Goal: Task Accomplishment & Management: Manage account settings

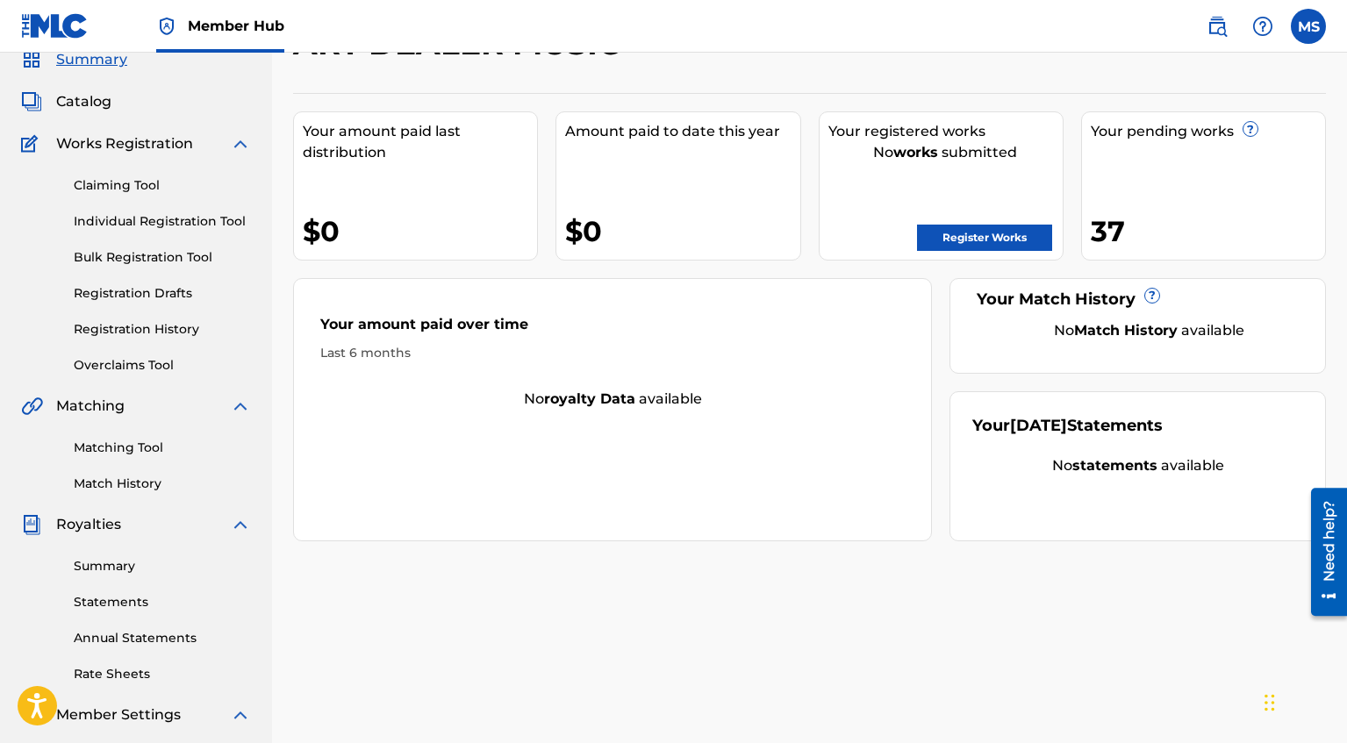
scroll to position [72, 0]
click at [176, 334] on link "Registration History" at bounding box center [162, 330] width 177 height 18
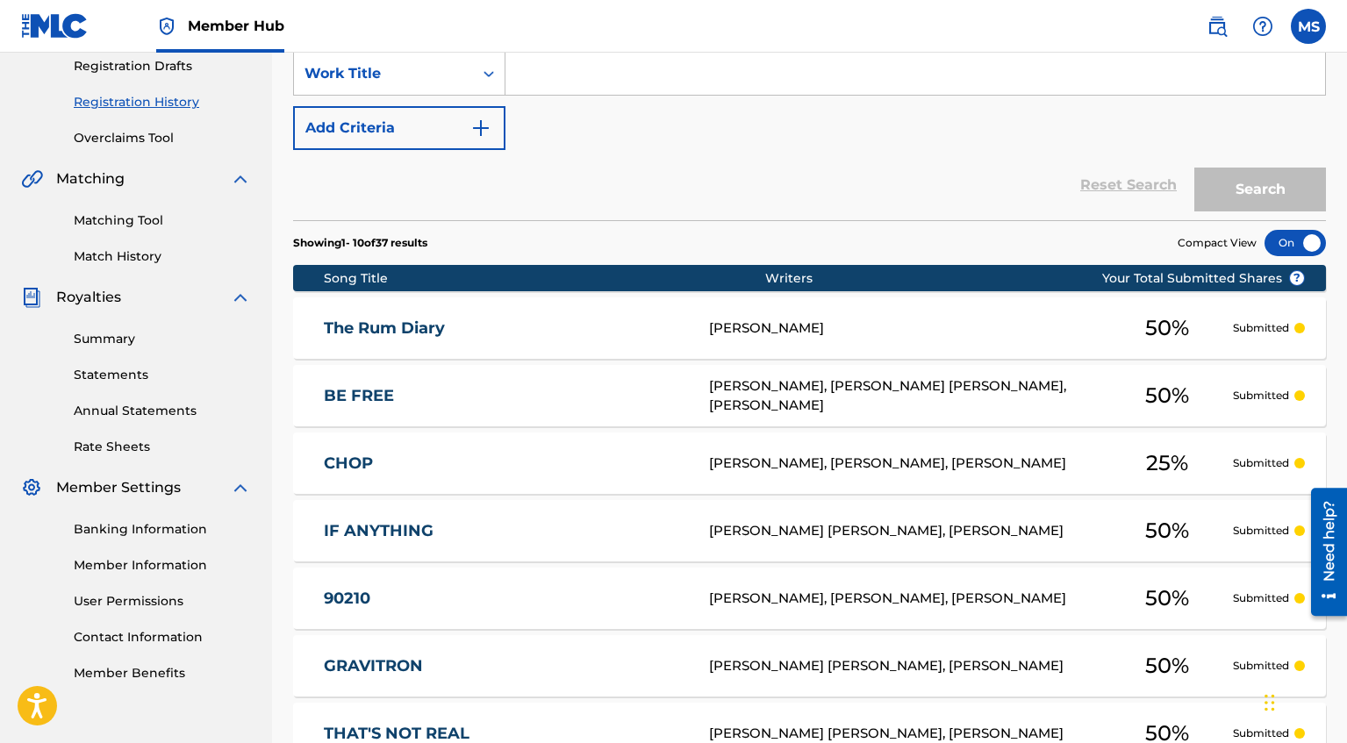
scroll to position [302, 0]
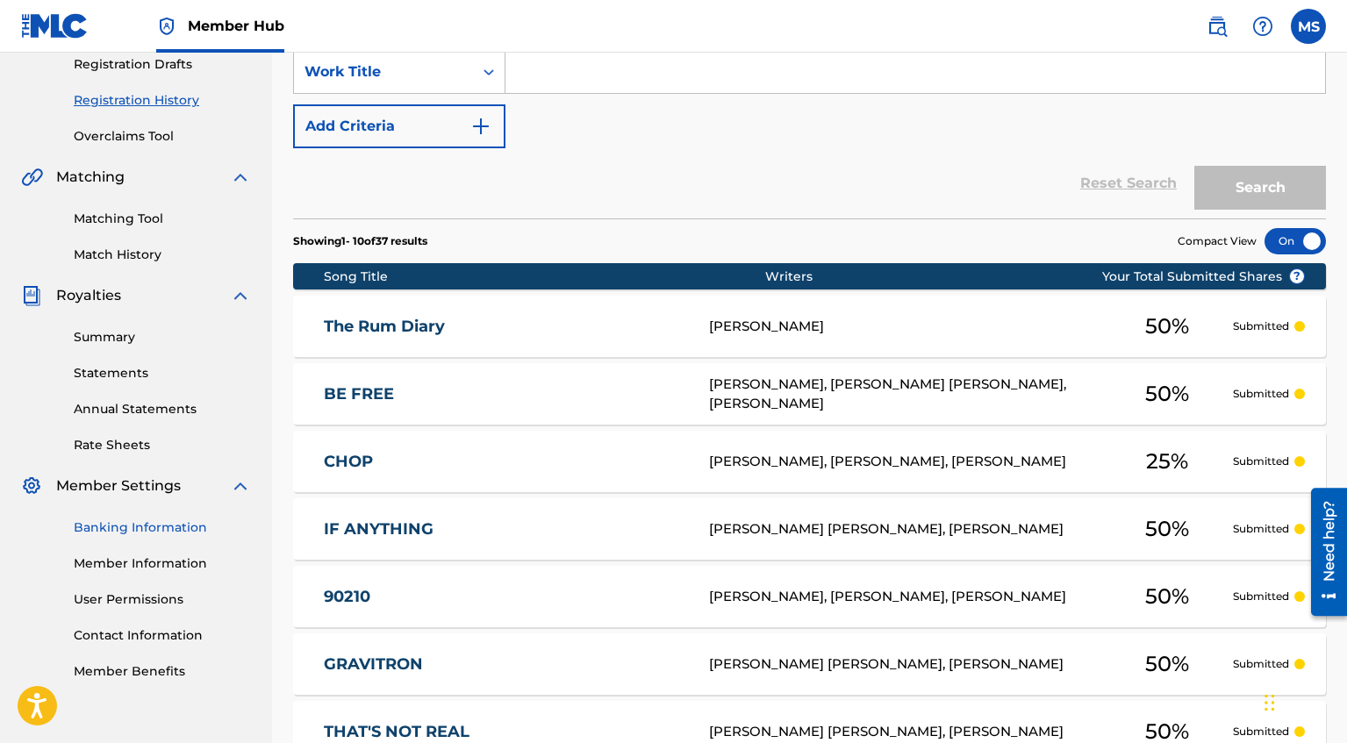
click at [142, 530] on link "Banking Information" at bounding box center [162, 528] width 177 height 18
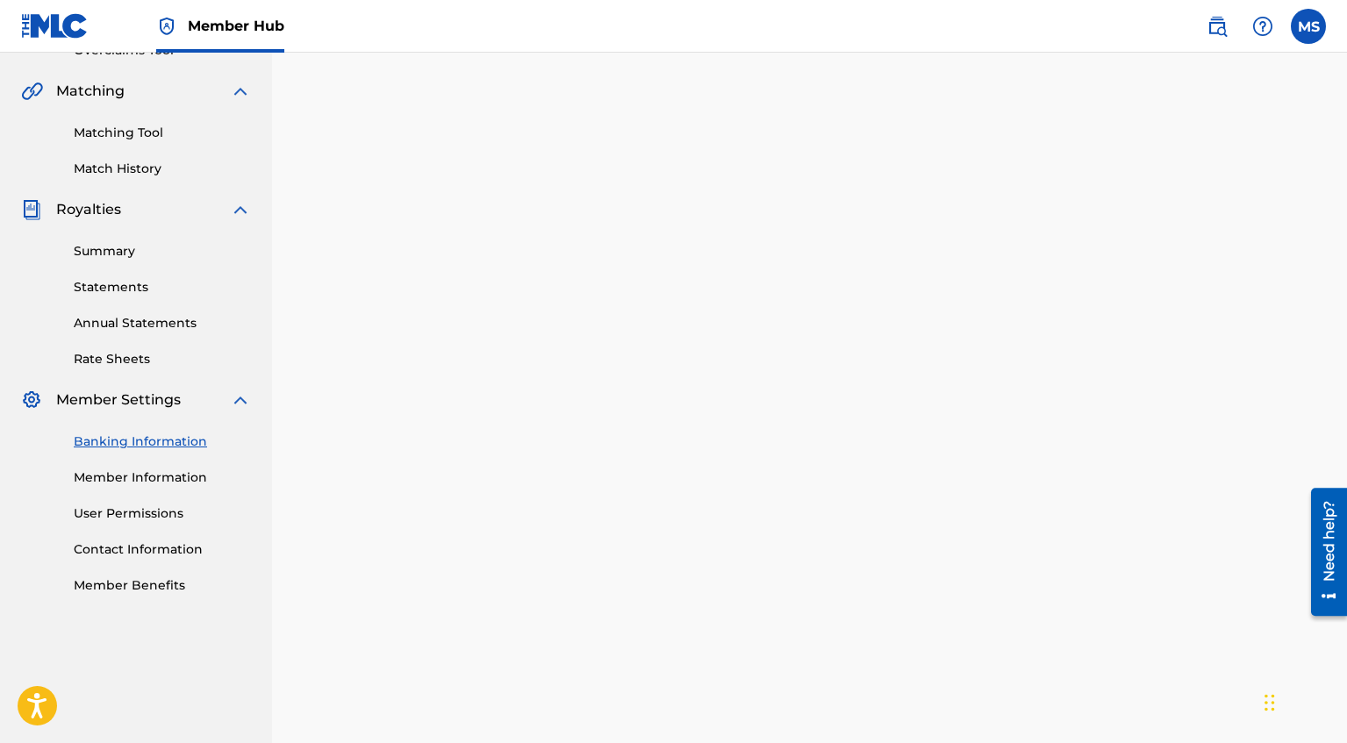
scroll to position [390, 0]
click at [131, 484] on link "Member Information" at bounding box center [162, 476] width 177 height 18
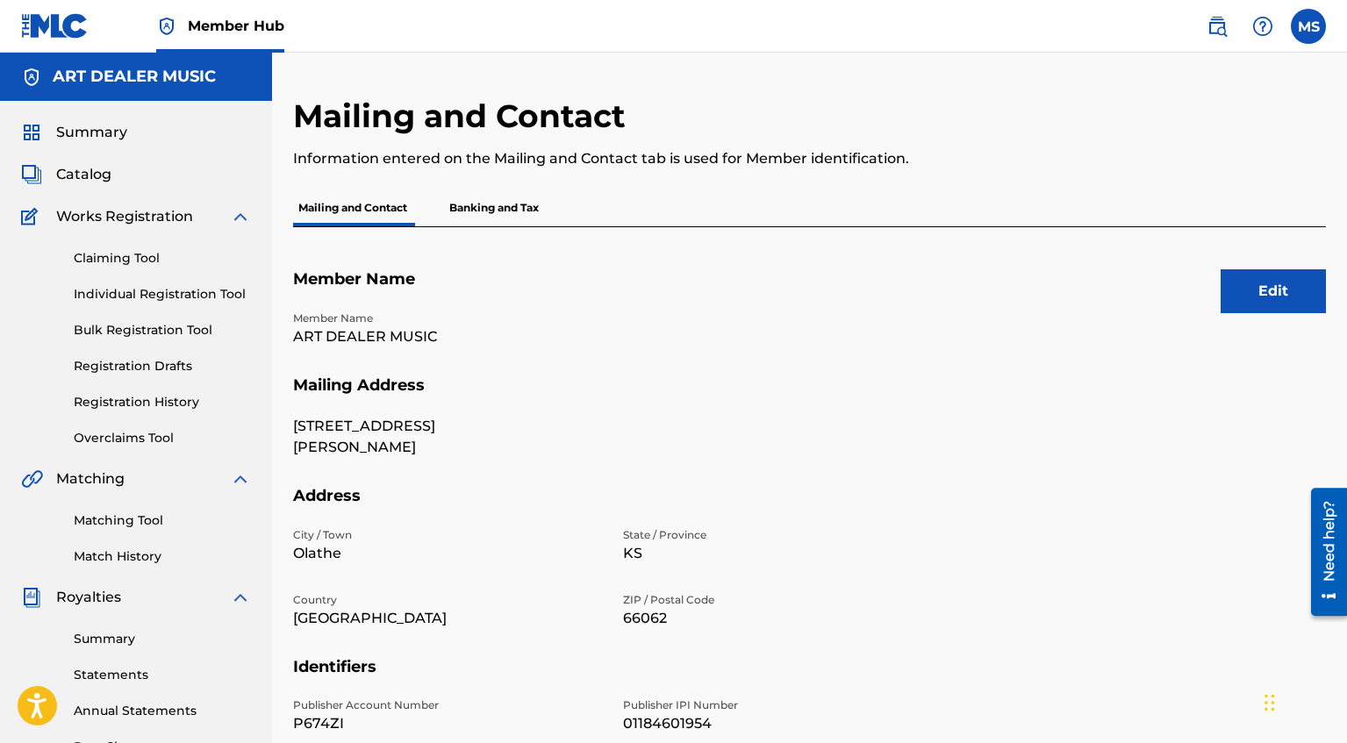
scroll to position [8, 0]
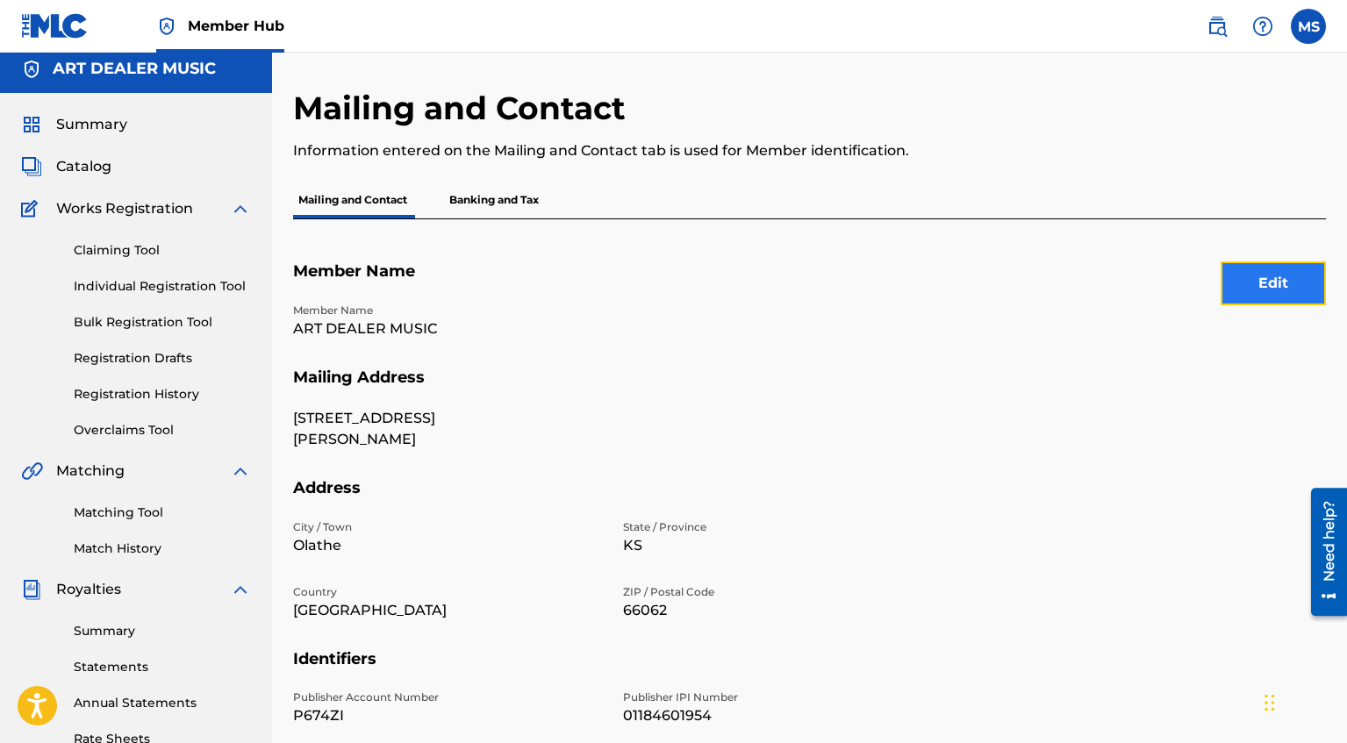
click at [1295, 293] on button "Edit" at bounding box center [1272, 283] width 105 height 44
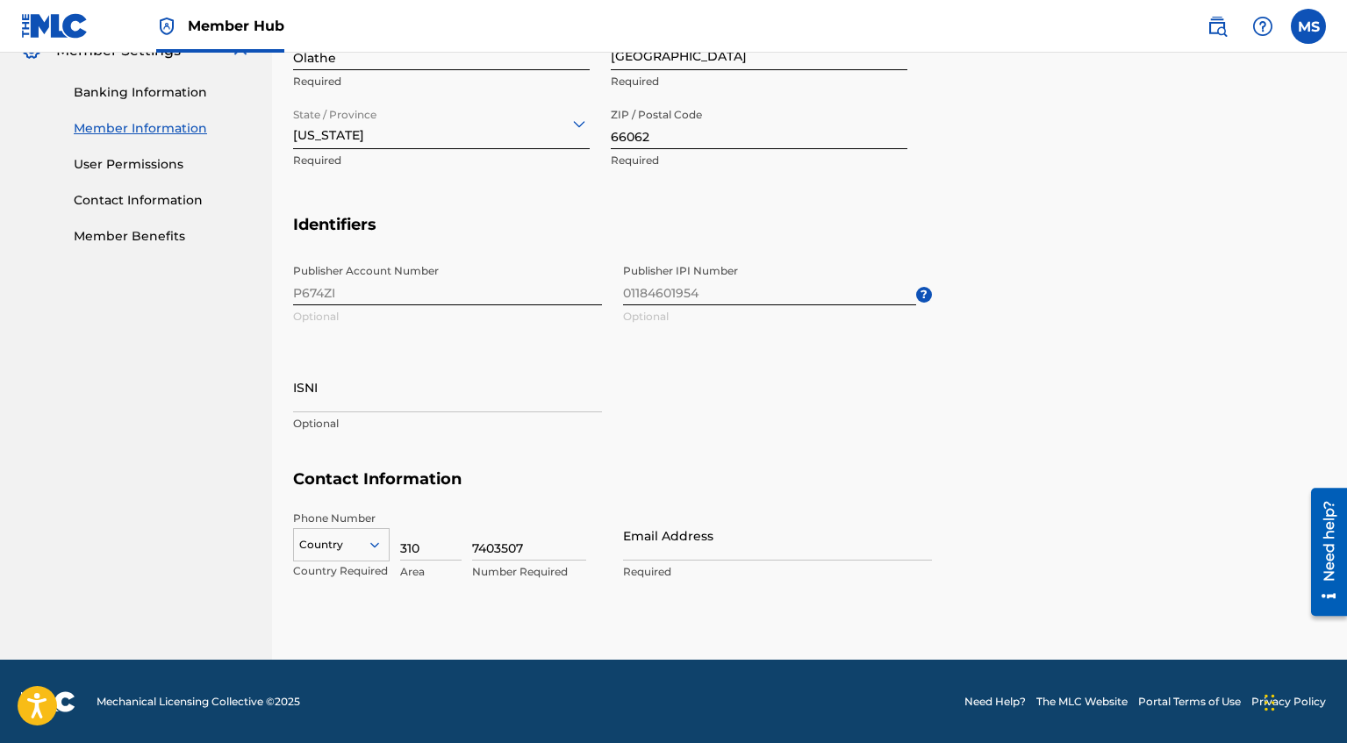
scroll to position [812, 0]
click at [376, 545] on div "Country" at bounding box center [341, 540] width 97 height 26
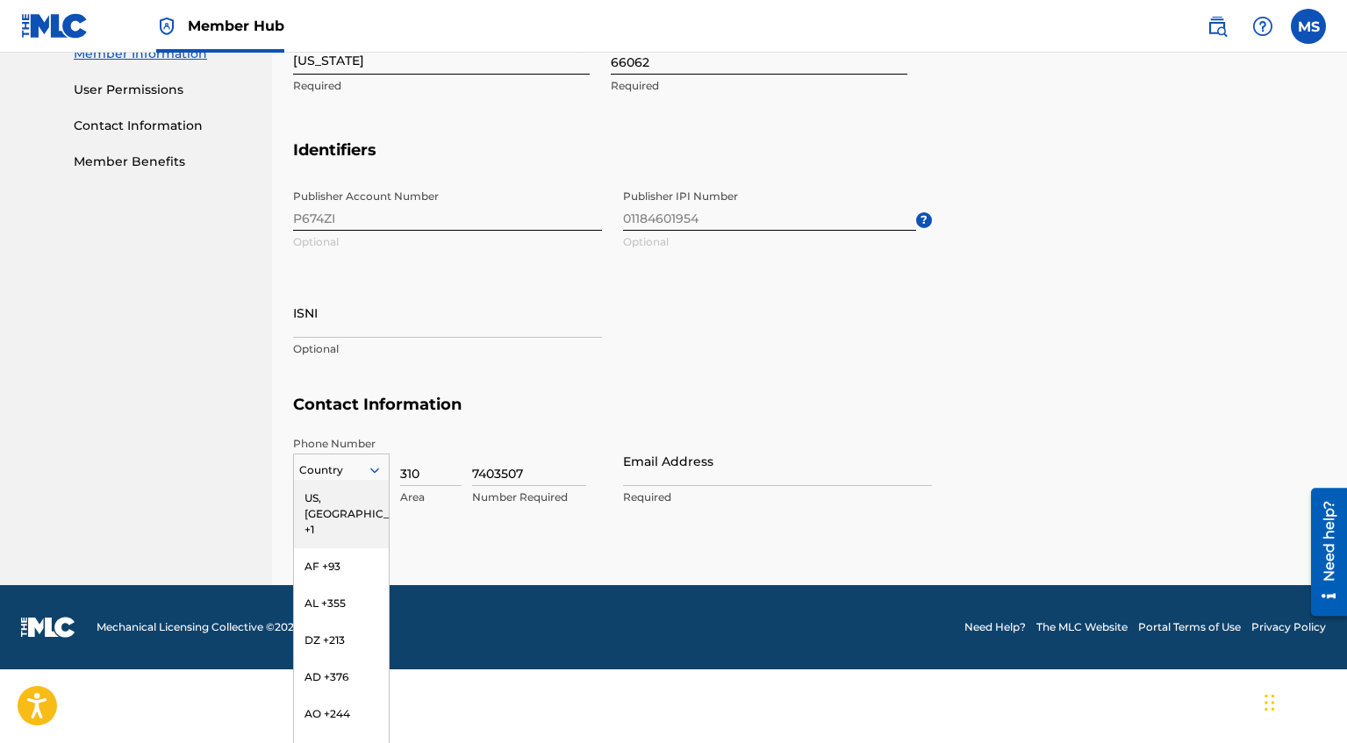
click at [345, 508] on div "US, [GEOGRAPHIC_DATA] +1" at bounding box center [341, 514] width 95 height 68
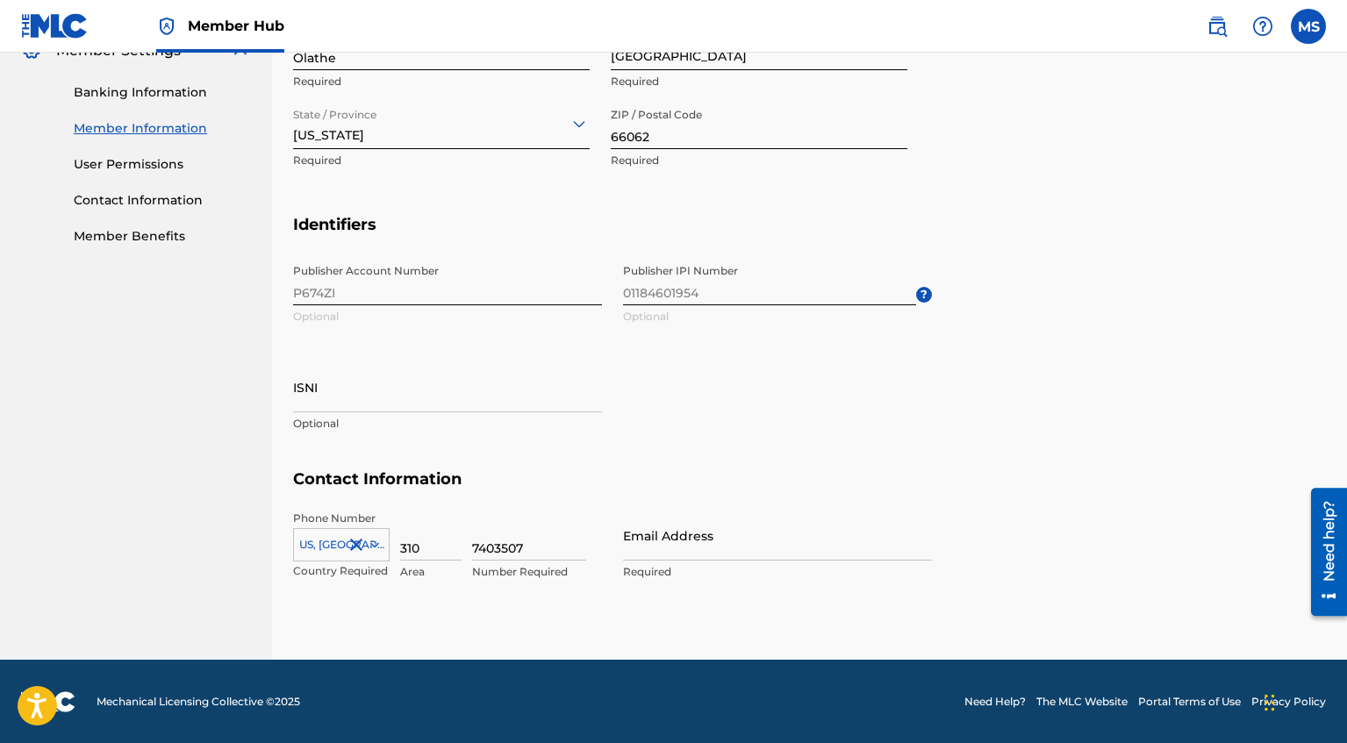
click at [820, 459] on div "Publisher Account Number P674ZI Optional Publisher IPI Number 01184601954 Optio…" at bounding box center [612, 362] width 639 height 214
click at [427, 545] on input "310" at bounding box center [430, 536] width 61 height 50
click at [539, 540] on input "7403507" at bounding box center [529, 536] width 114 height 50
click at [705, 544] on input "Email Address" at bounding box center [777, 536] width 309 height 50
type input "[EMAIL_ADDRESS][DOMAIN_NAME]"
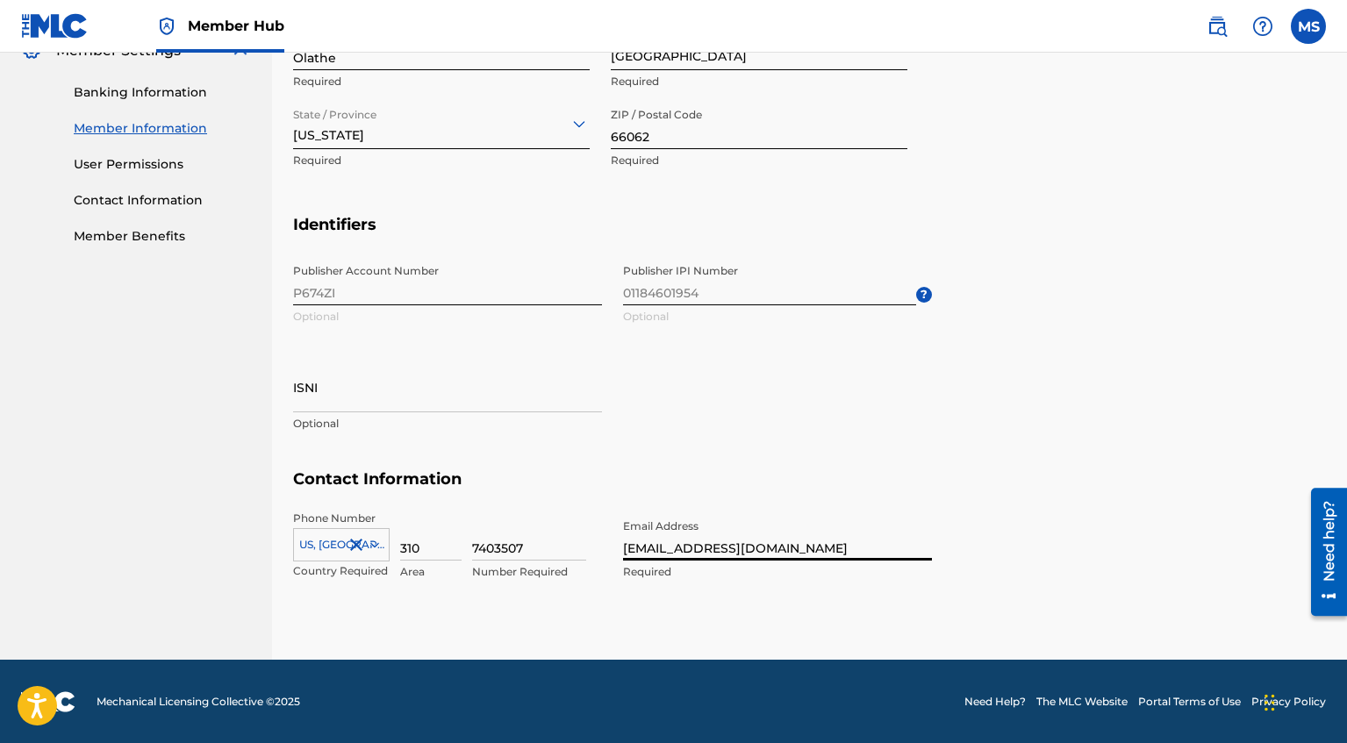
click at [980, 527] on section "Contact Information Phone Number [GEOGRAPHIC_DATA] +1 Country Required 310 Area…" at bounding box center [809, 543] width 1033 height 148
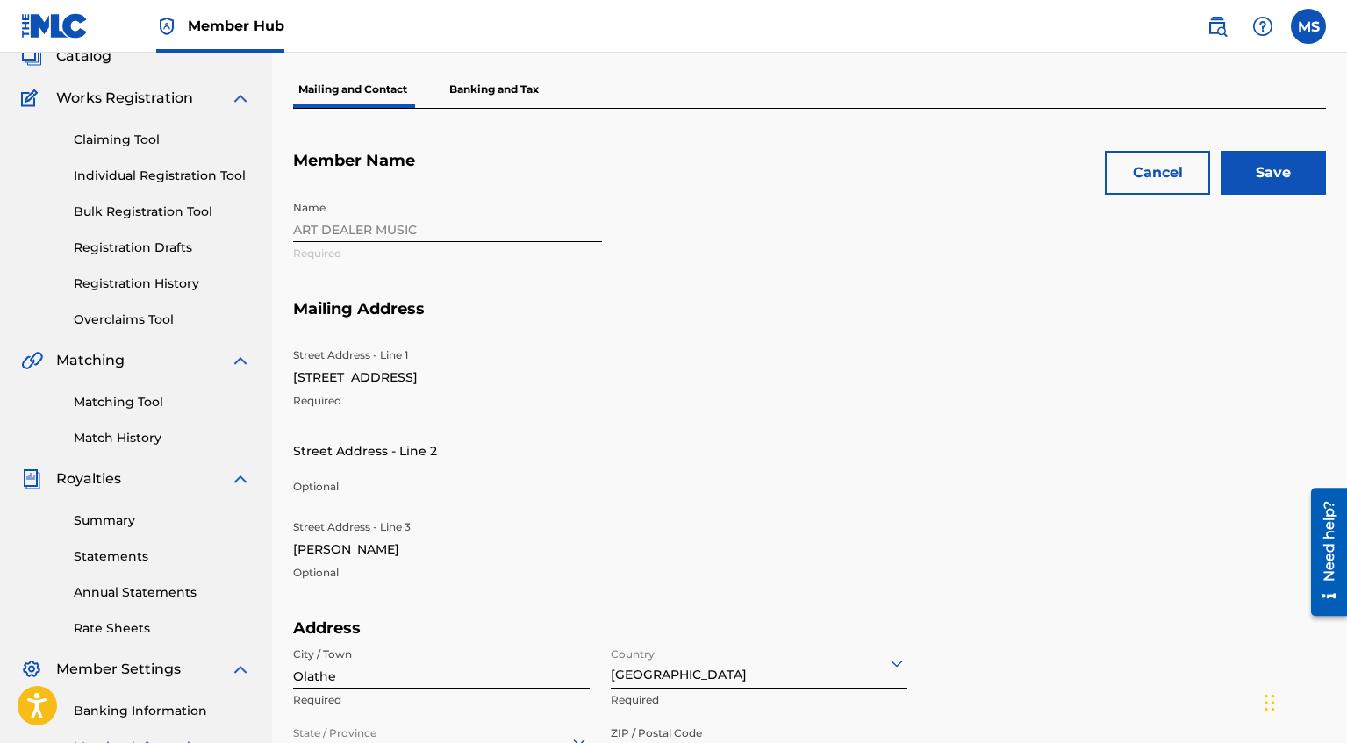
scroll to position [53, 0]
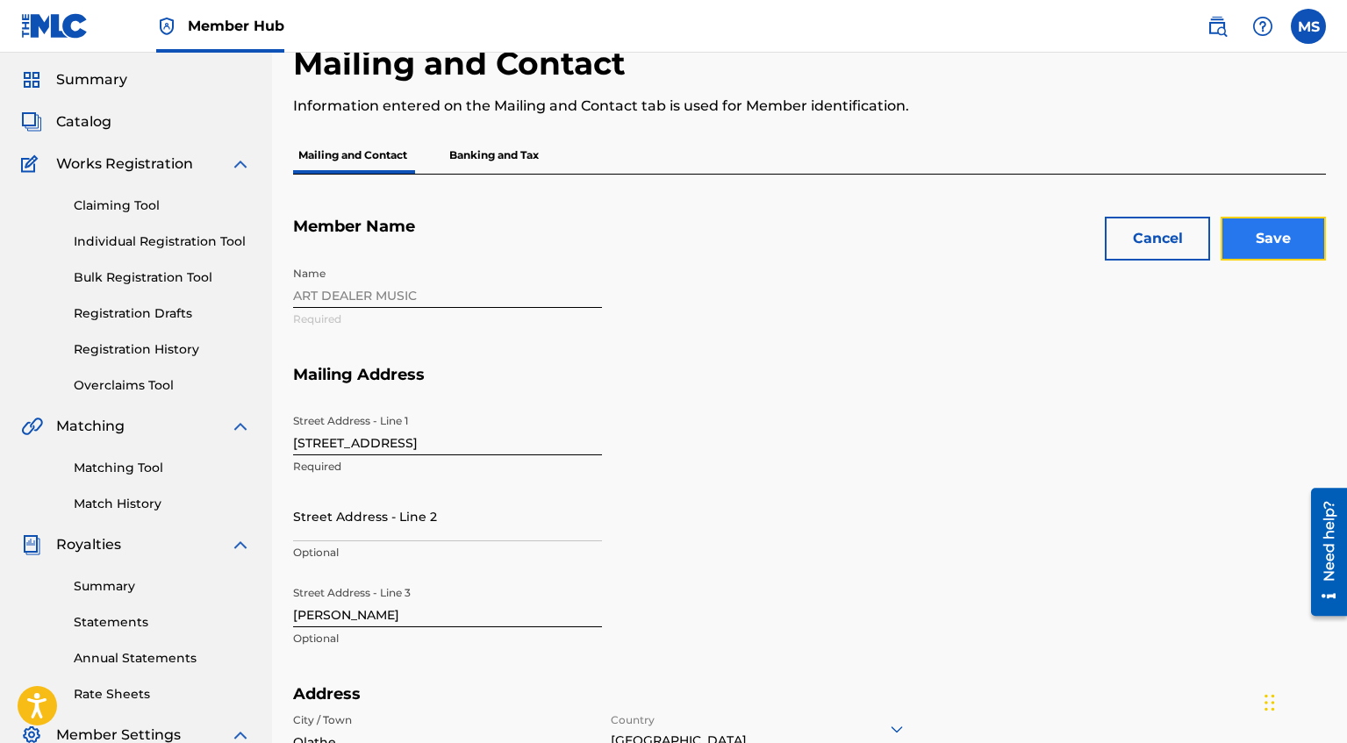
click at [1250, 243] on input "Save" at bounding box center [1272, 239] width 105 height 44
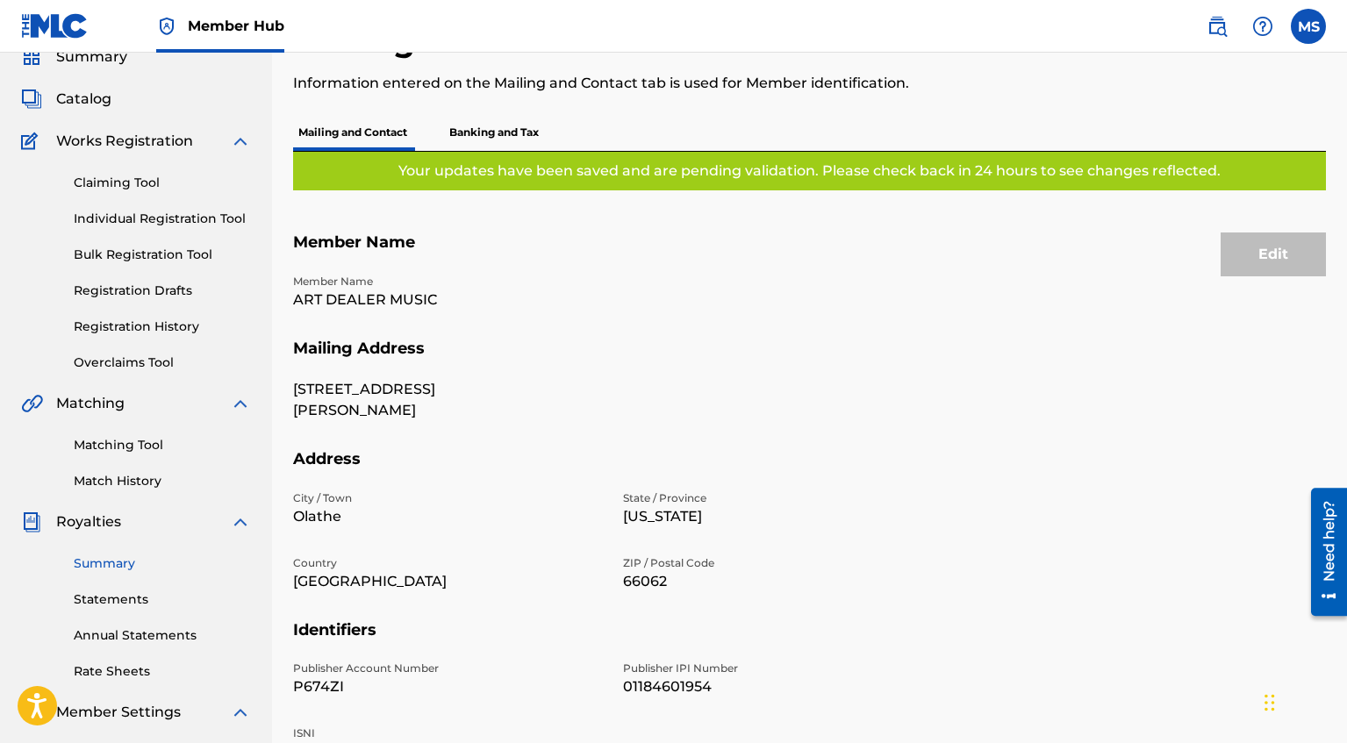
scroll to position [345, 0]
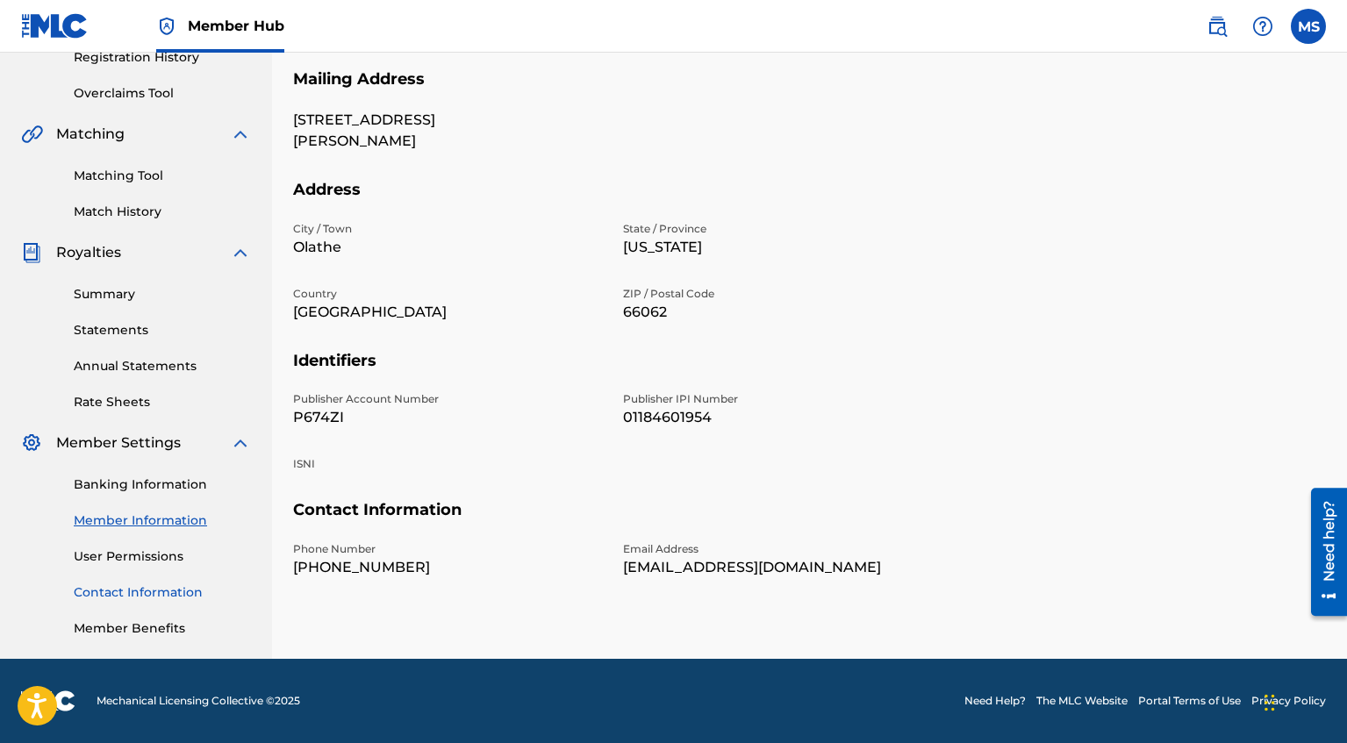
click at [135, 593] on link "Contact Information" at bounding box center [162, 592] width 177 height 18
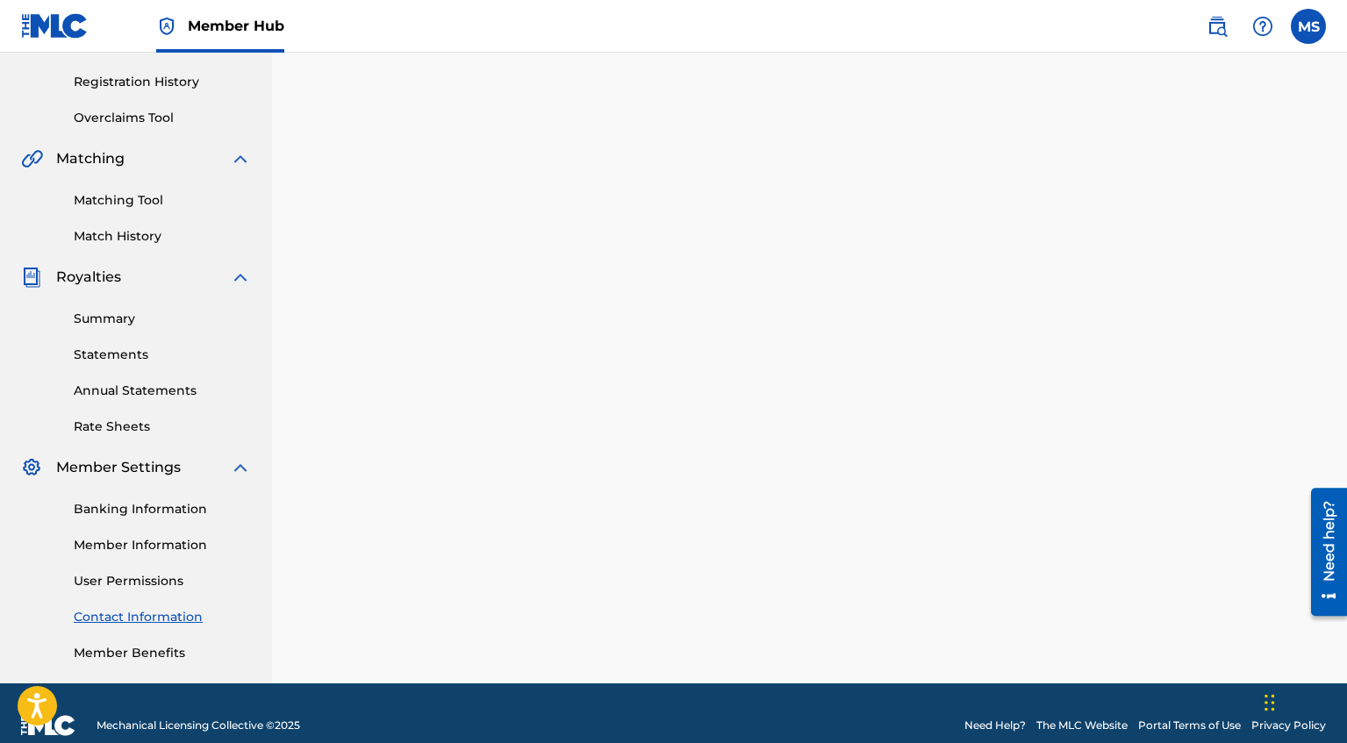
scroll to position [345, 0]
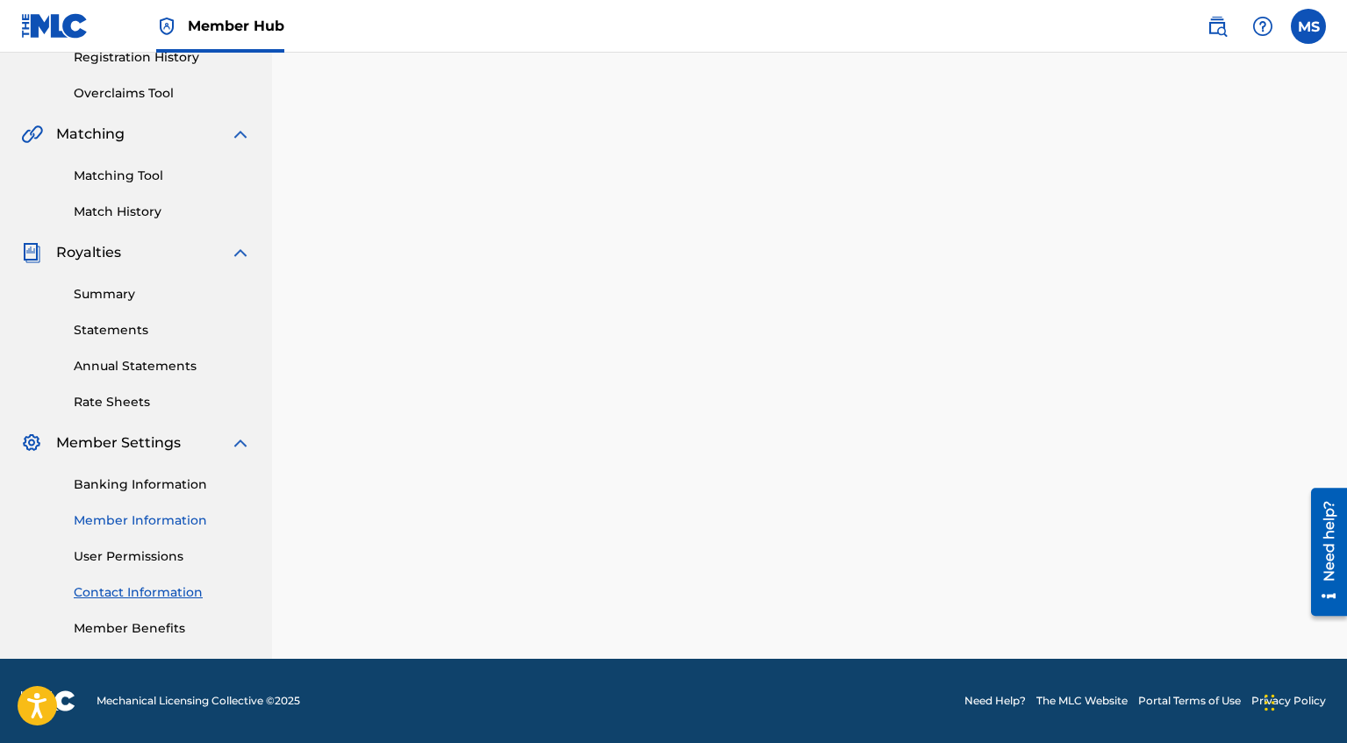
click at [188, 522] on link "Member Information" at bounding box center [162, 521] width 177 height 18
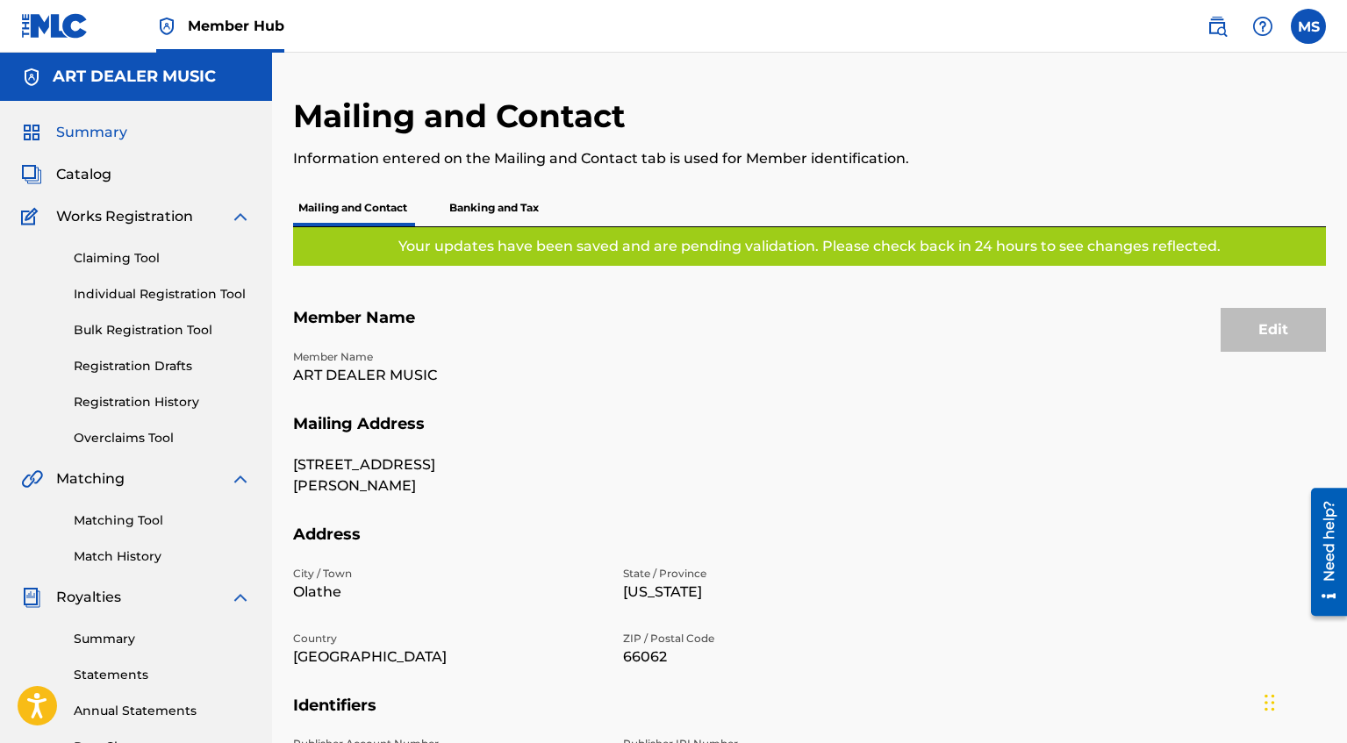
click at [105, 135] on span "Summary" at bounding box center [91, 132] width 71 height 21
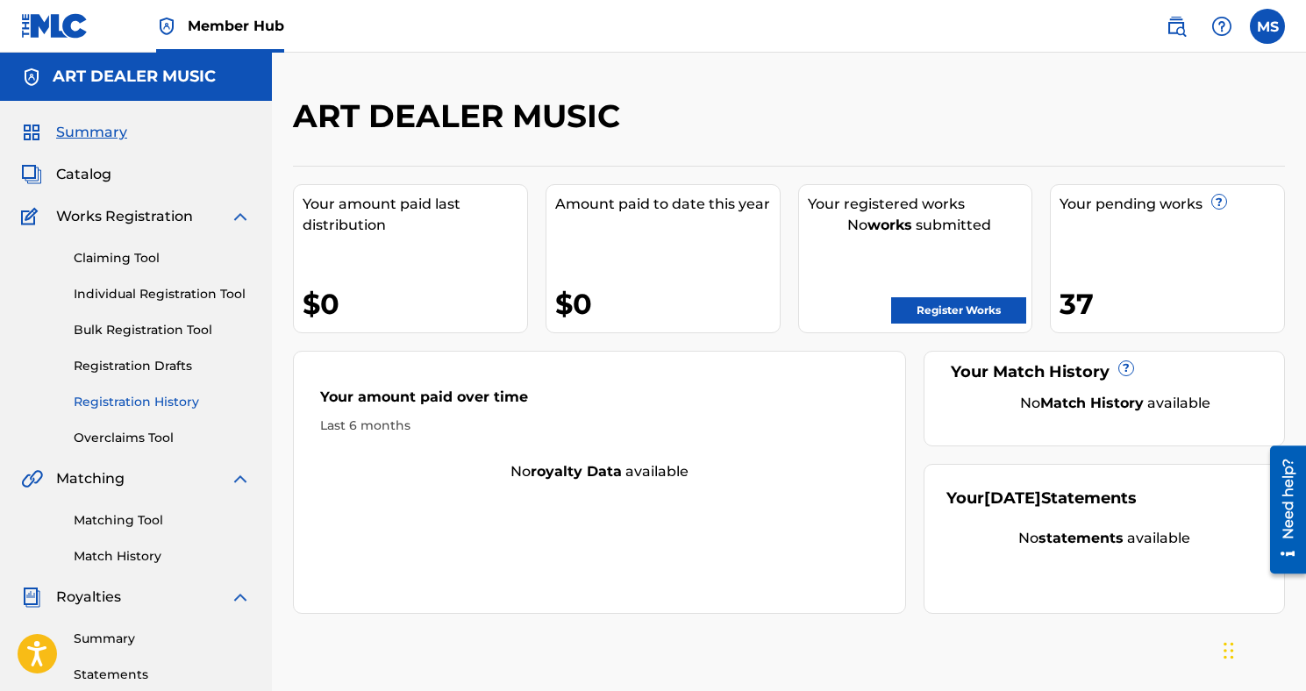
click at [138, 406] on link "Registration History" at bounding box center [162, 402] width 177 height 18
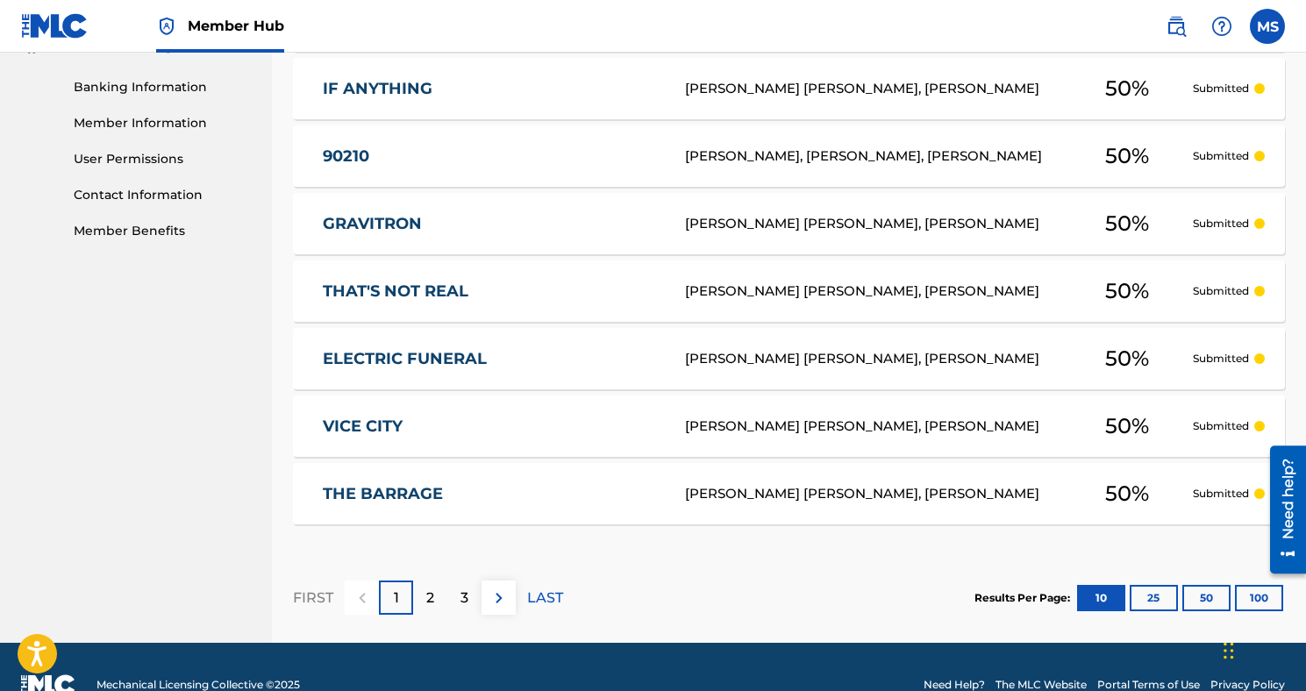
scroll to position [778, 0]
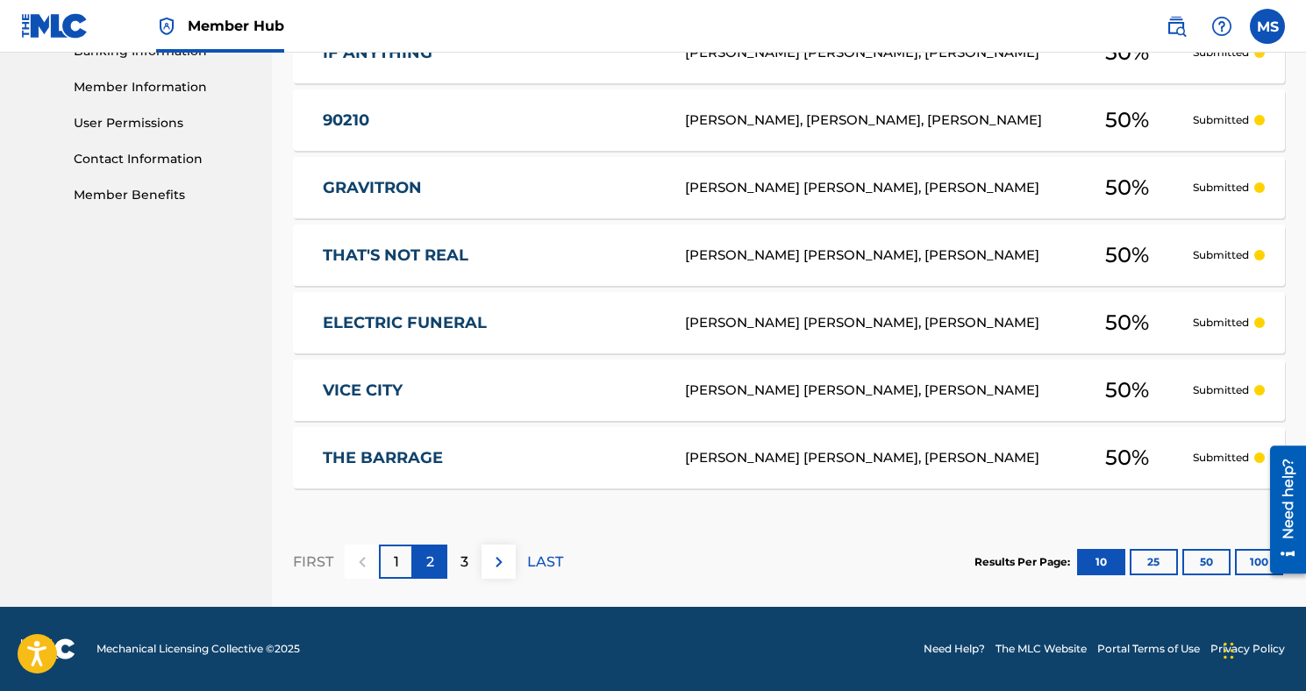
click at [427, 567] on p "2" at bounding box center [430, 562] width 8 height 21
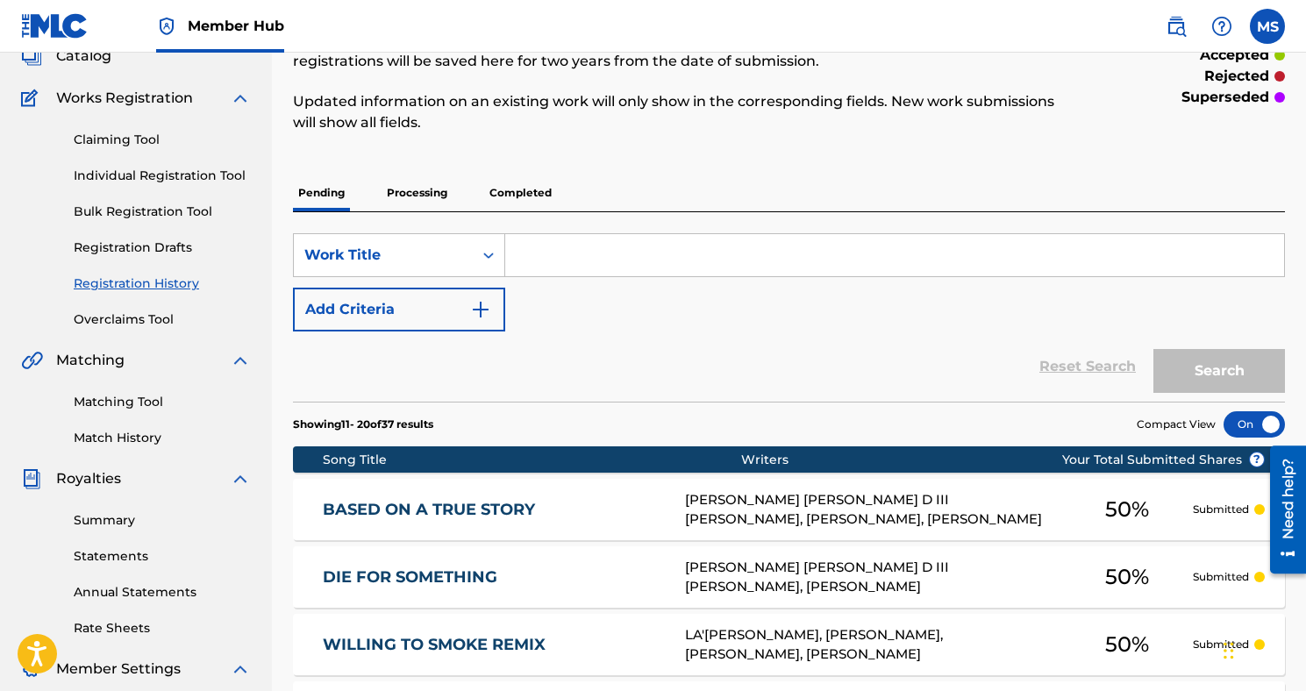
scroll to position [0, 0]
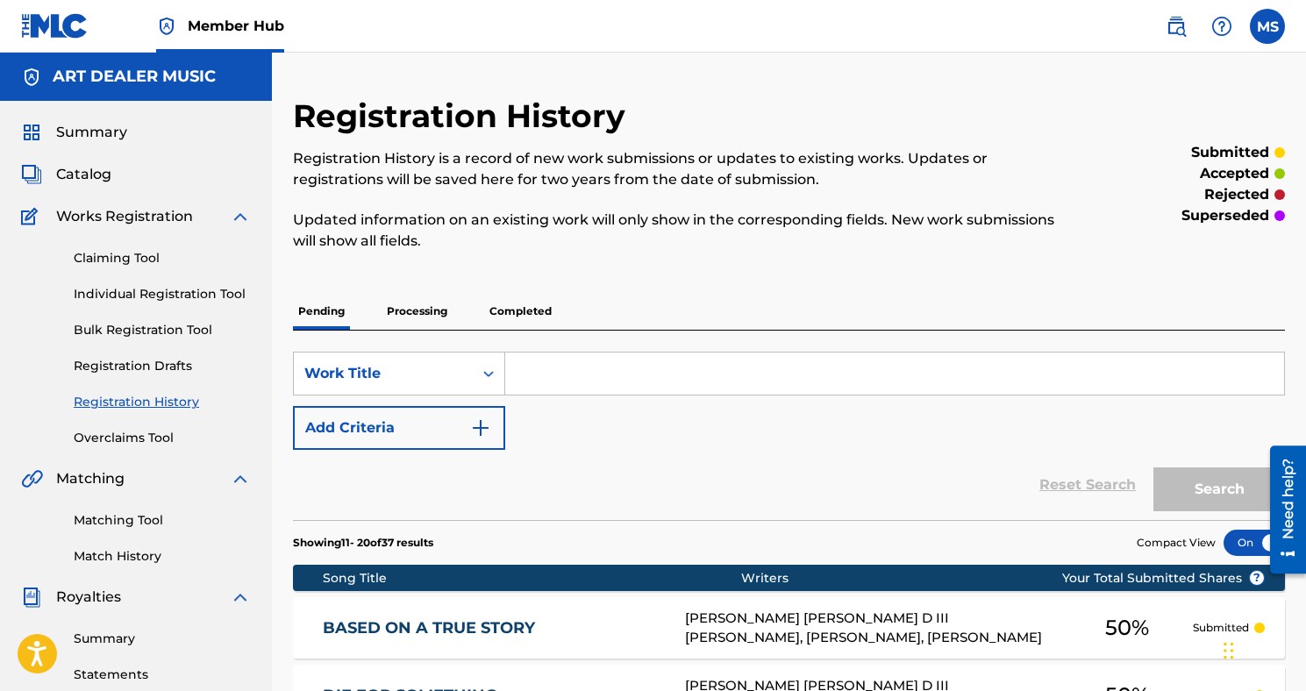
click at [497, 310] on p "Completed" at bounding box center [520, 311] width 73 height 37
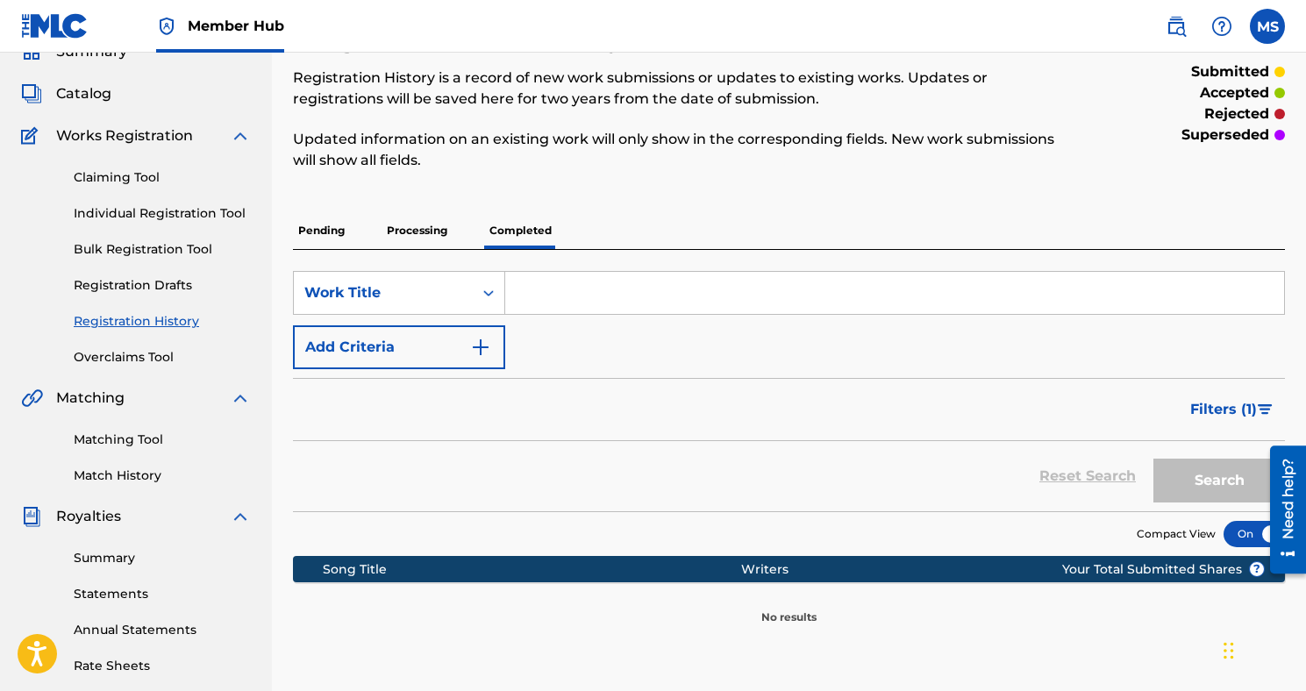
scroll to position [22, 0]
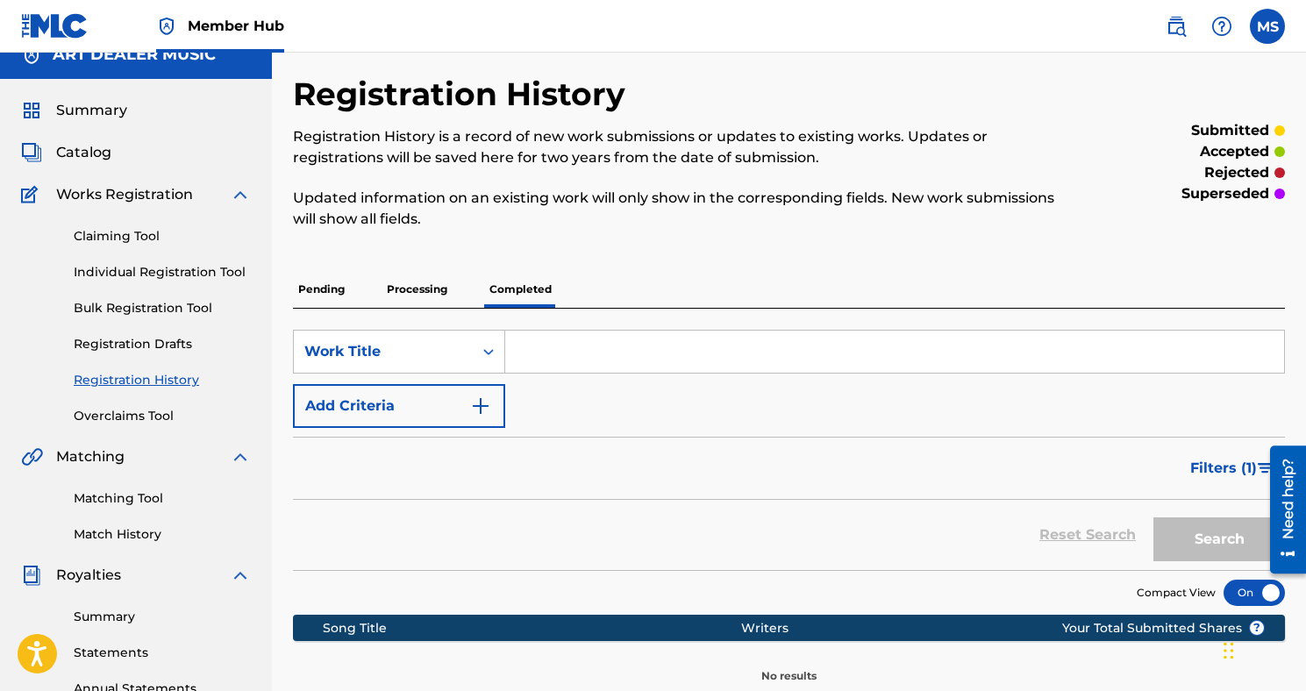
click at [439, 294] on p "Processing" at bounding box center [417, 289] width 71 height 37
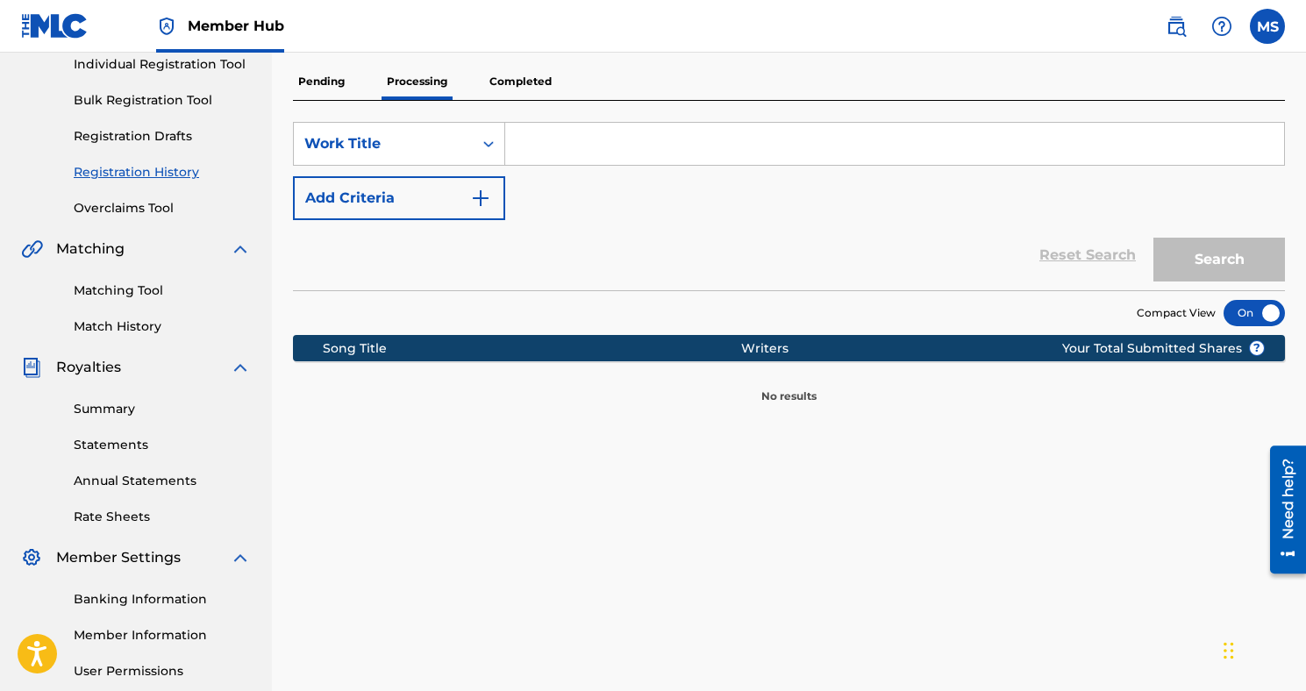
scroll to position [235, 0]
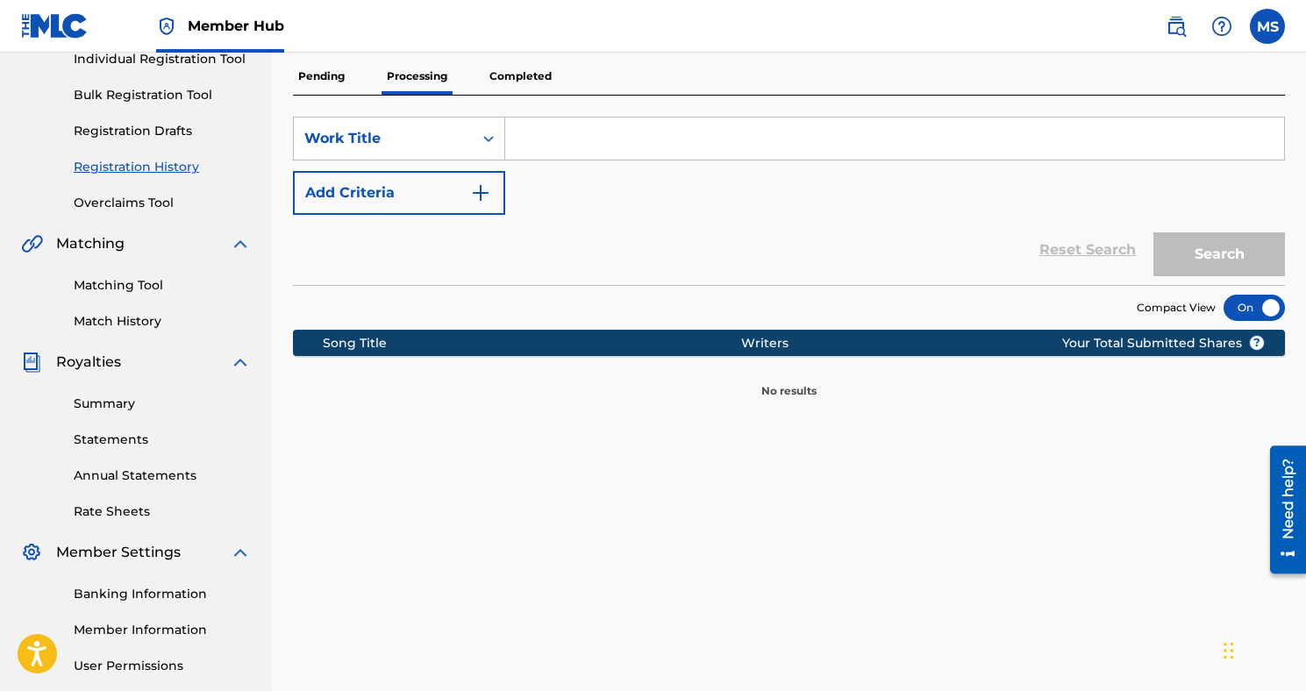
click at [326, 77] on p "Pending" at bounding box center [321, 76] width 57 height 37
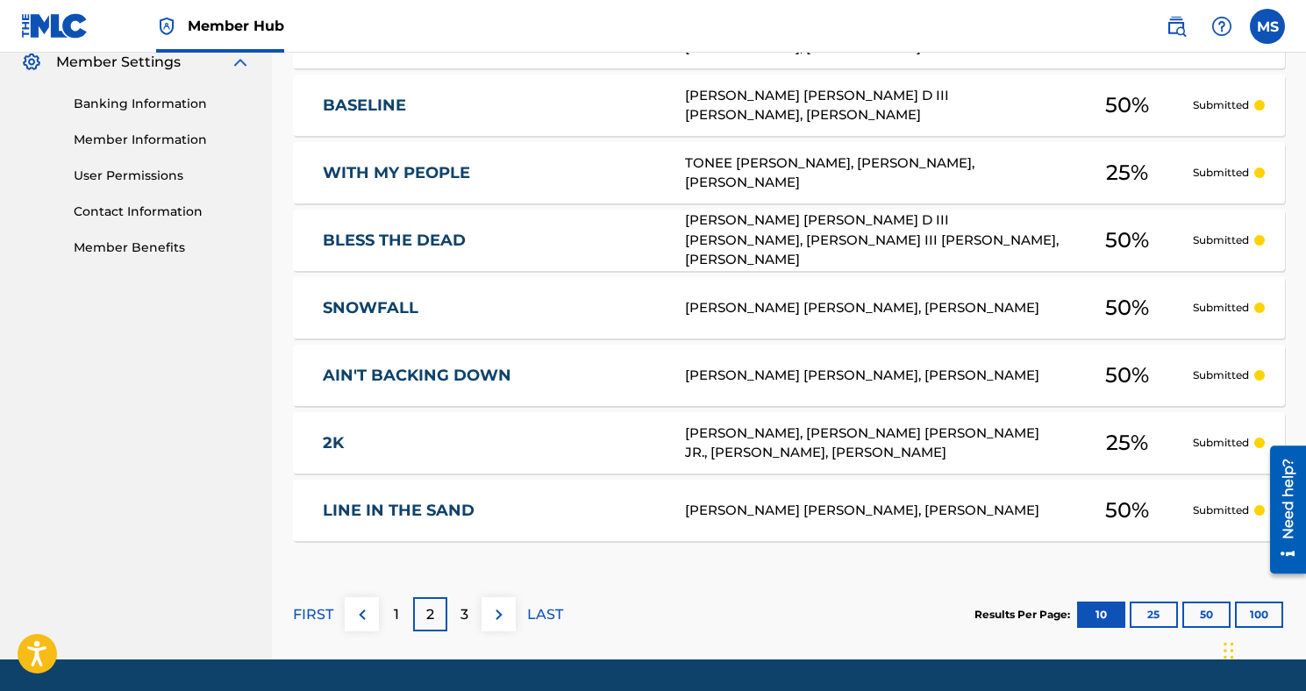
scroll to position [778, 0]
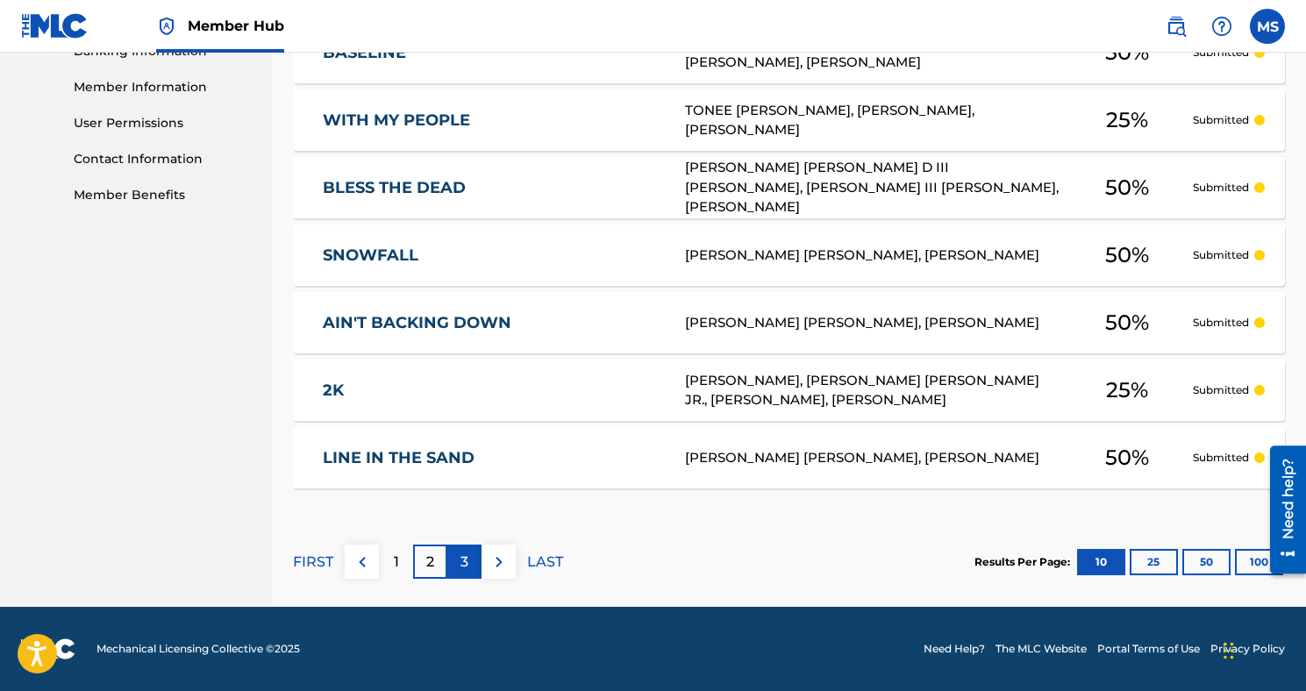
click at [458, 562] on div "3" at bounding box center [464, 562] width 34 height 34
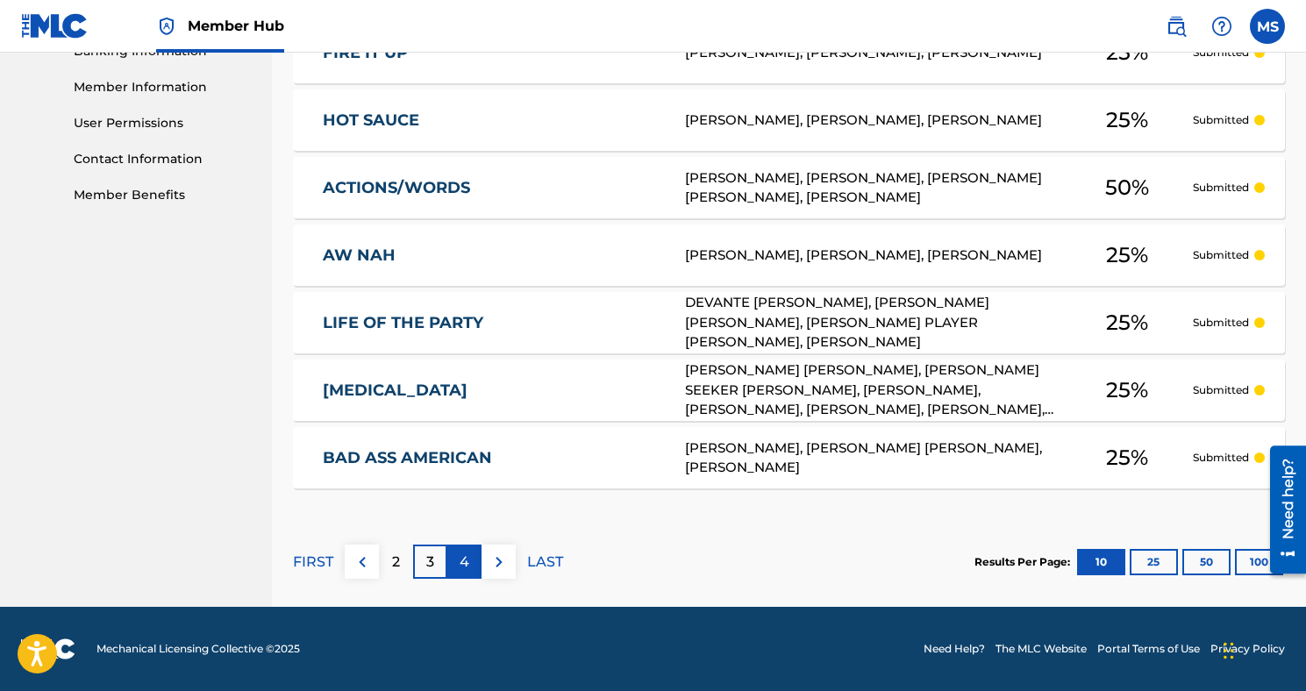
click at [463, 565] on p "4" at bounding box center [465, 562] width 10 height 21
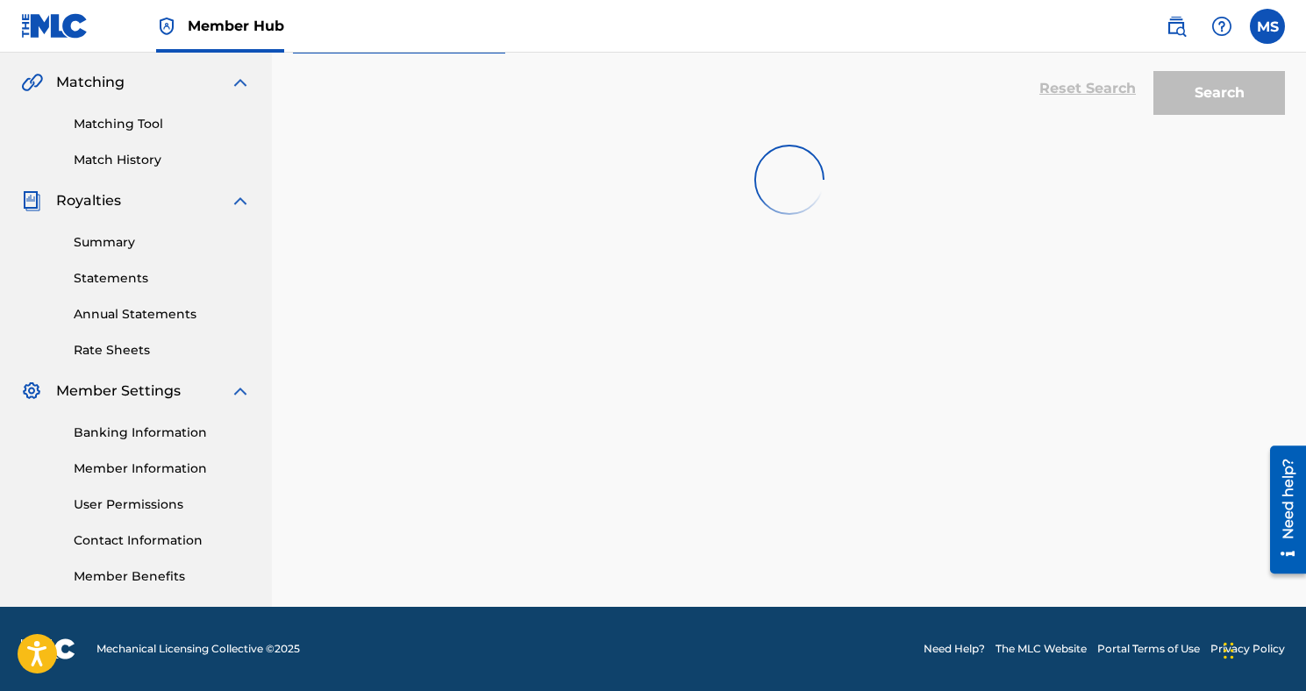
scroll to position [576, 0]
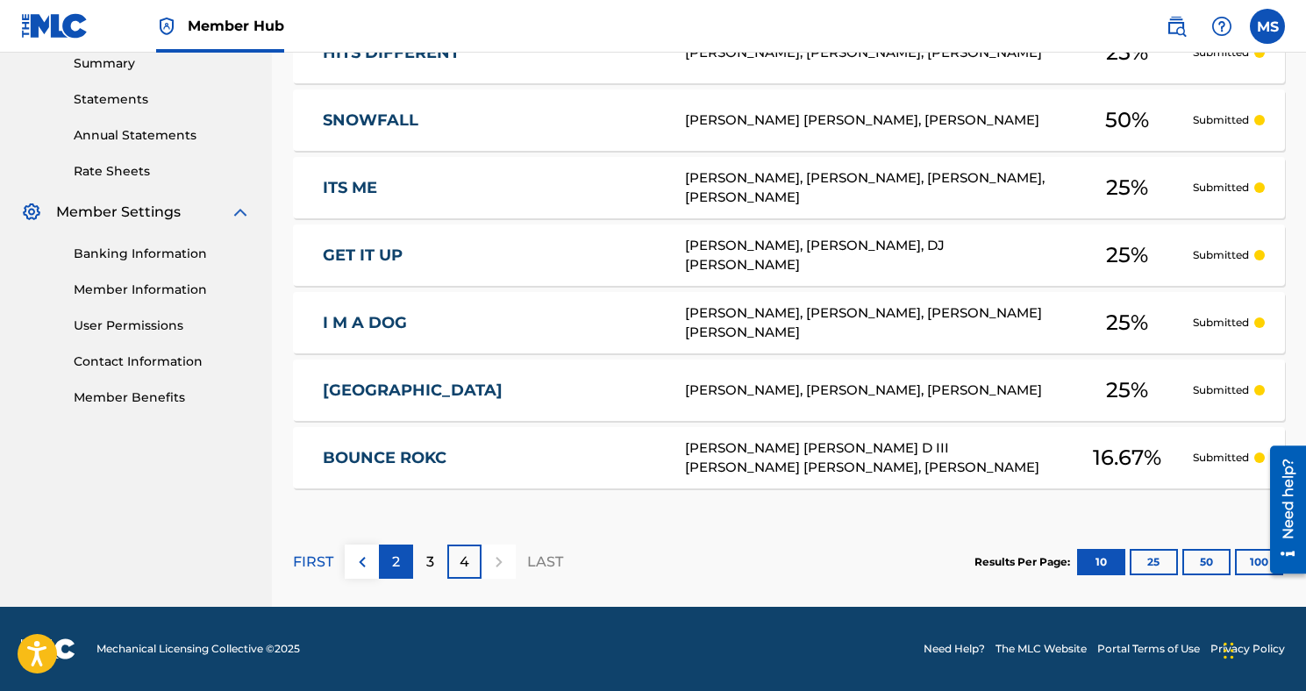
click at [389, 563] on div "2" at bounding box center [396, 562] width 34 height 34
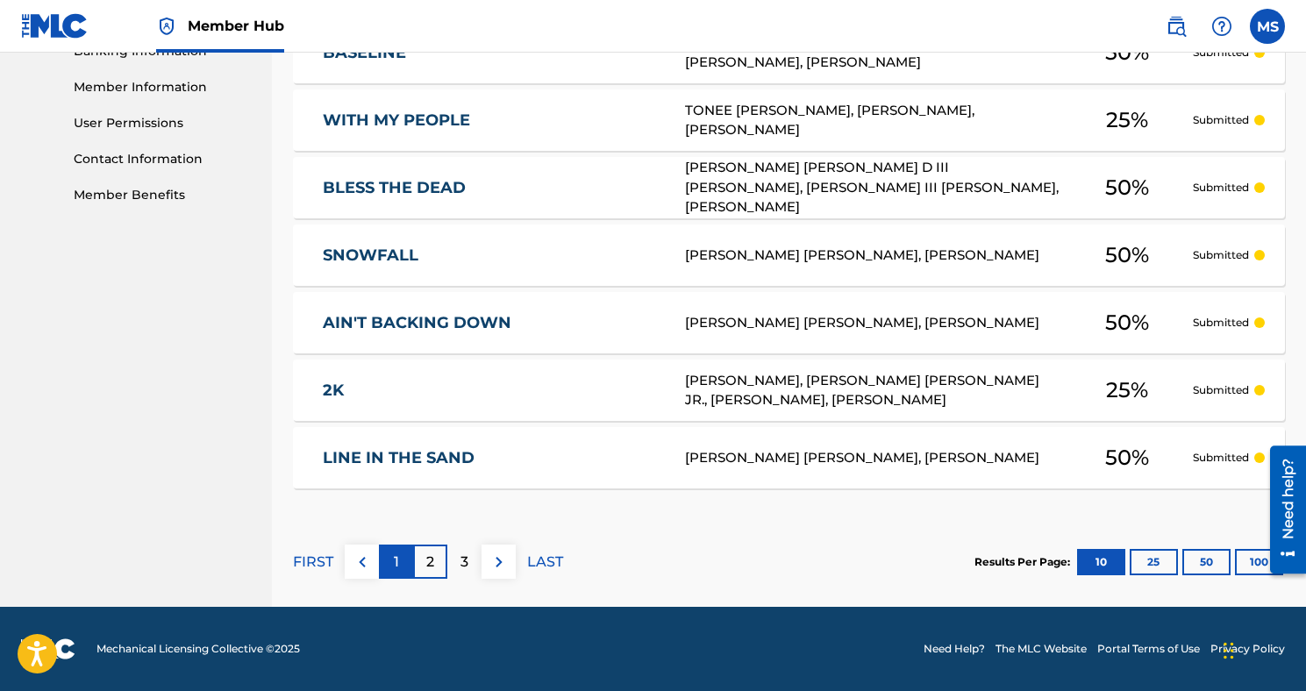
click at [390, 565] on div "1" at bounding box center [396, 562] width 34 height 34
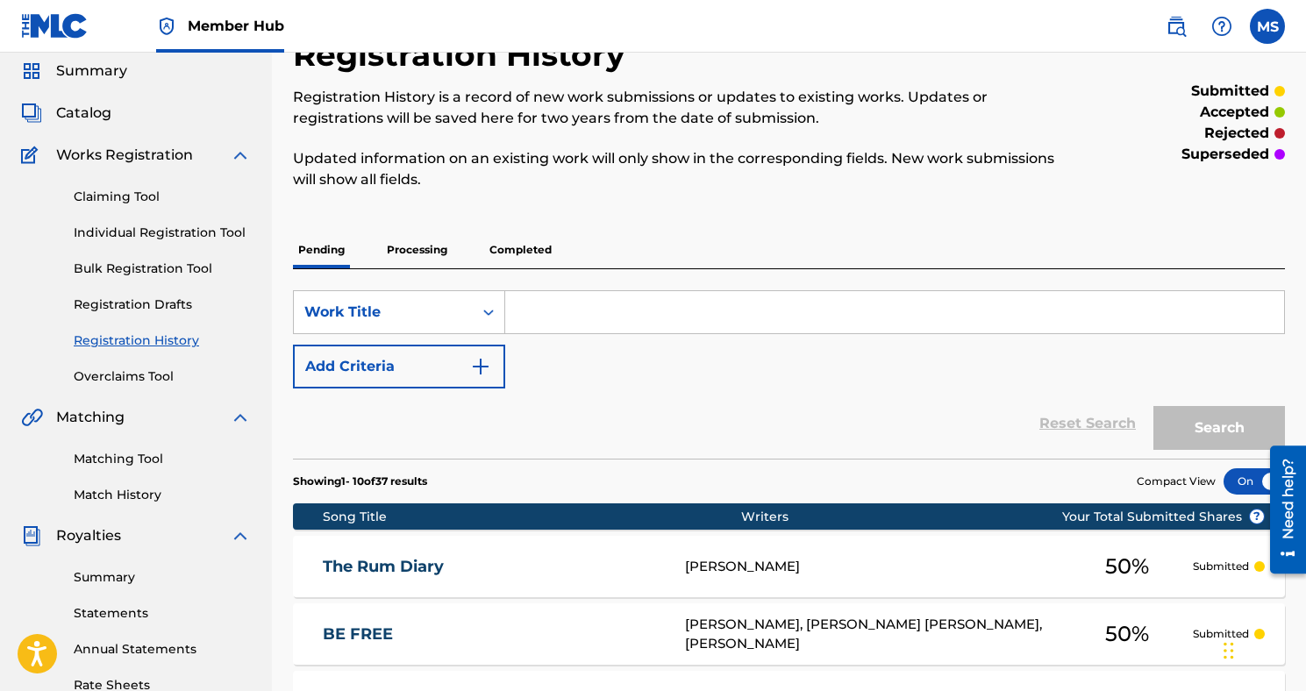
scroll to position [0, 0]
